Goal: Navigation & Orientation: Find specific page/section

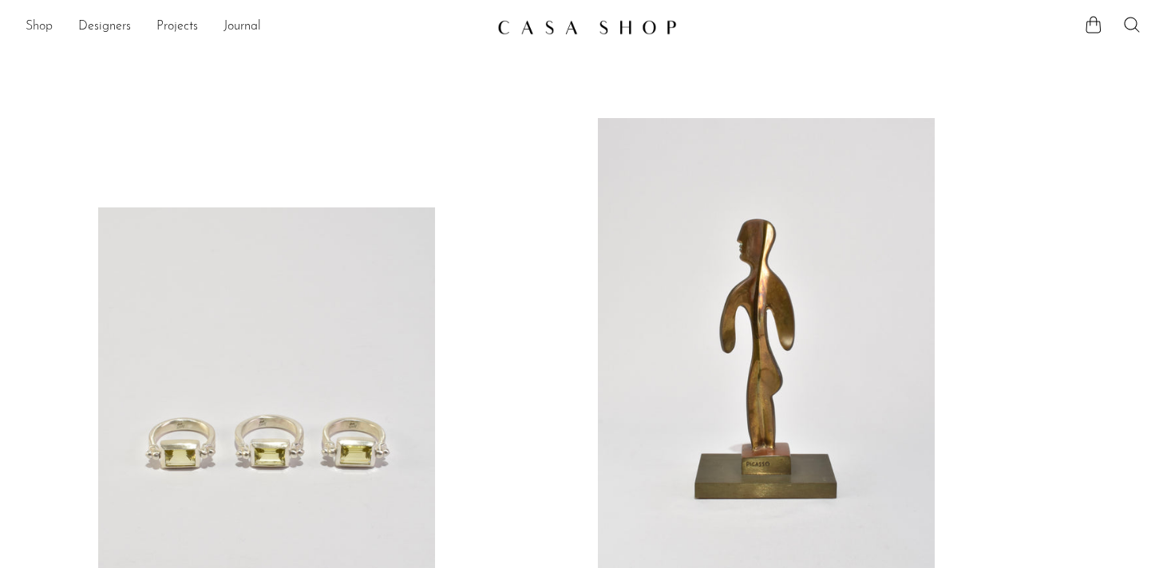
click at [36, 18] on link "Shop" at bounding box center [39, 27] width 27 height 21
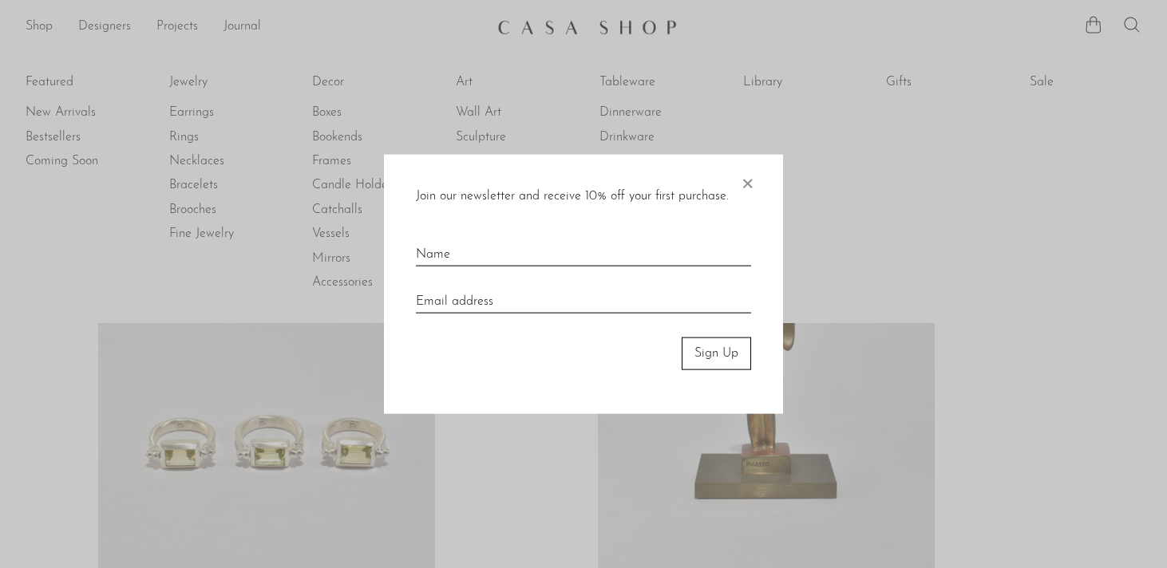
click at [746, 182] on span "×" at bounding box center [747, 180] width 16 height 51
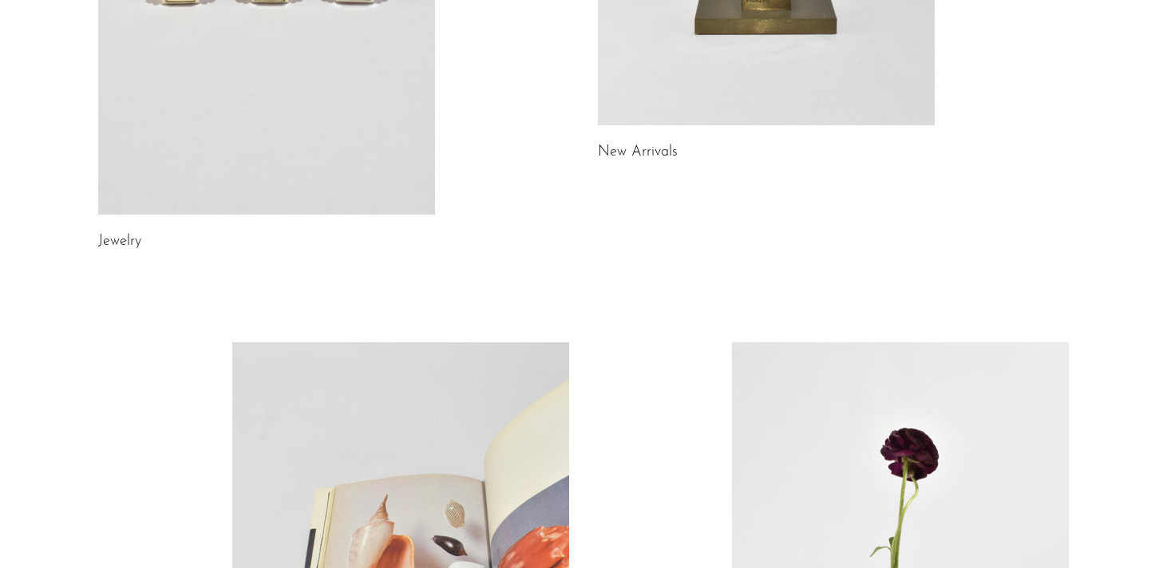
scroll to position [983, 0]
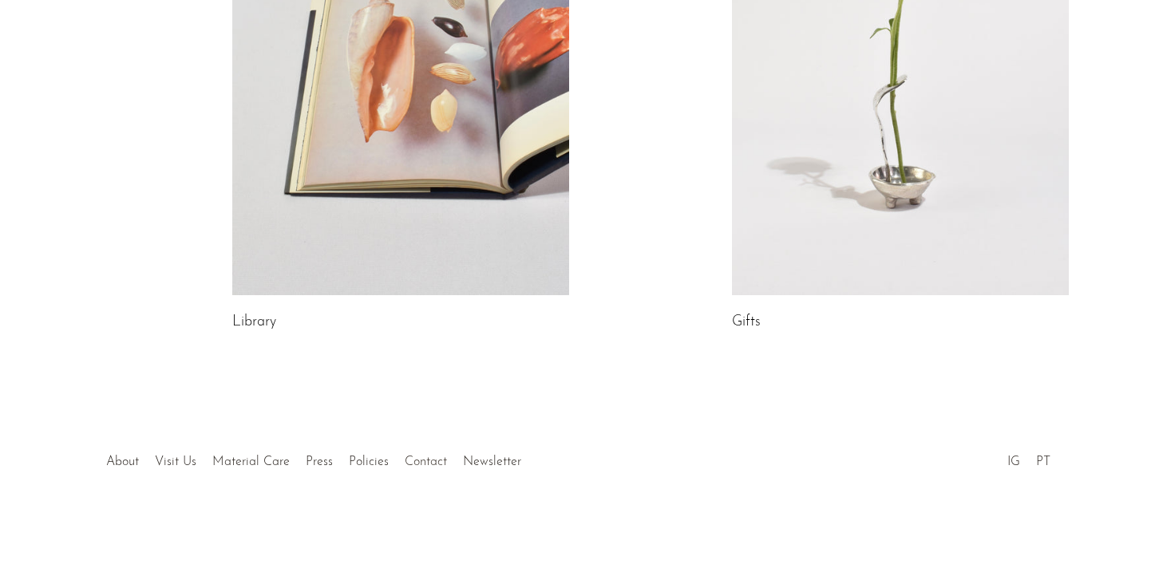
click at [417, 463] on link "Contact" at bounding box center [426, 462] width 42 height 13
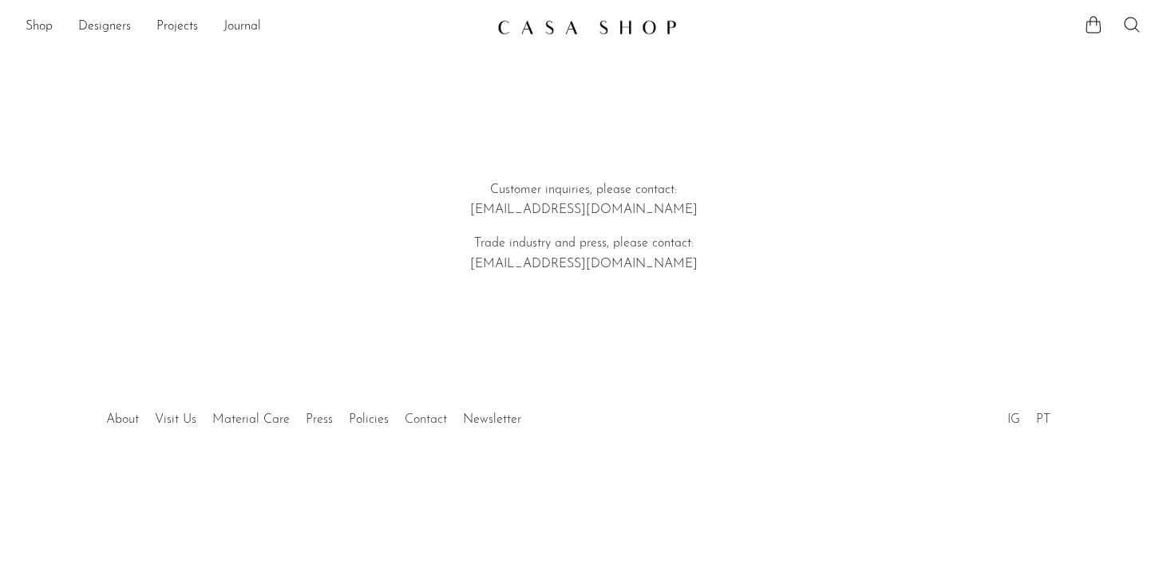
click at [425, 419] on link "Contact" at bounding box center [426, 419] width 42 height 13
click at [101, 34] on link "Designers" at bounding box center [104, 27] width 53 height 21
